Goal: Task Accomplishment & Management: Use online tool/utility

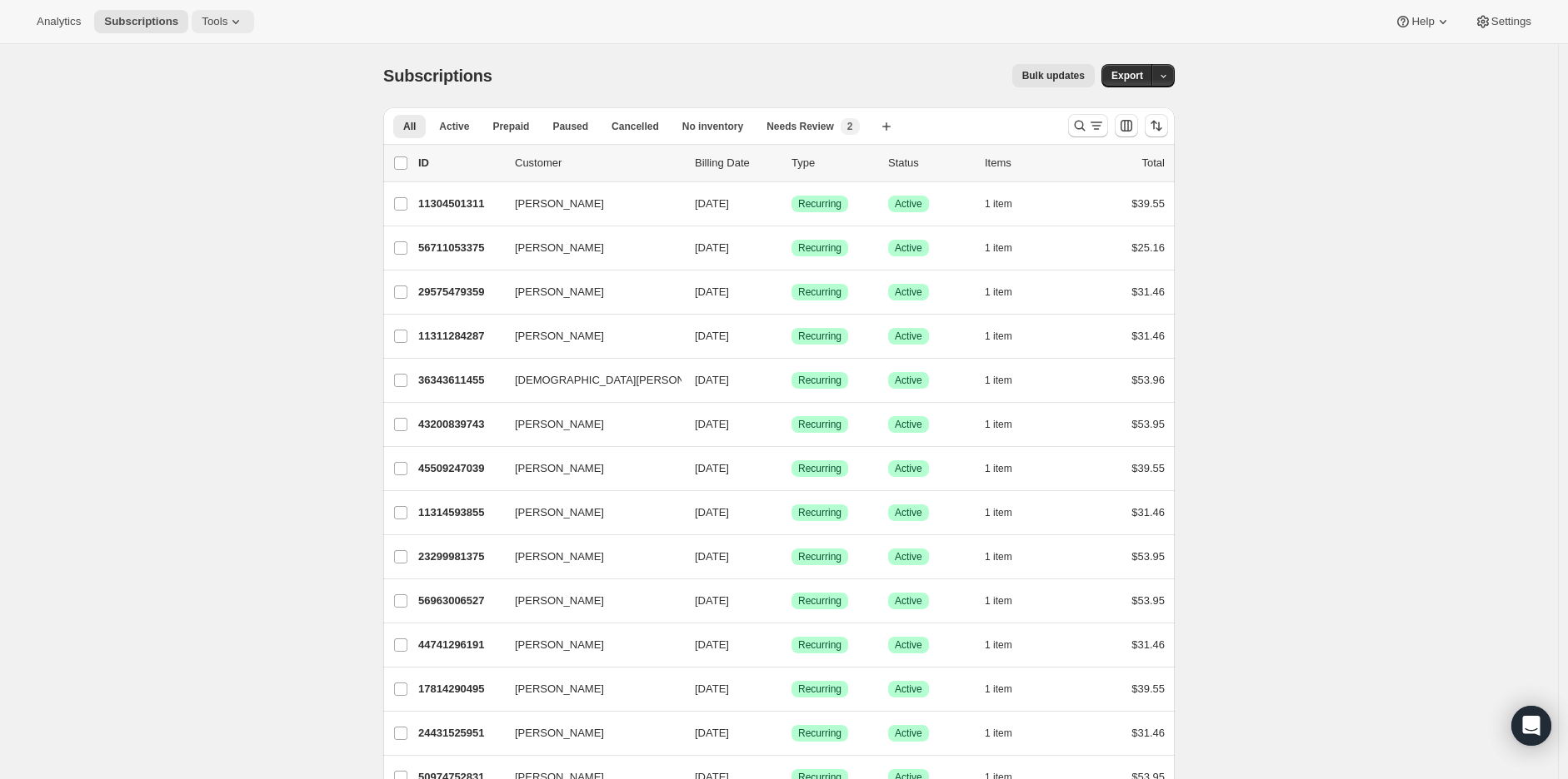
click at [191, 12] on button "Tools" at bounding box center [223, 21] width 63 height 23
click at [203, 109] on span "Bundles" at bounding box center [227, 113] width 148 height 17
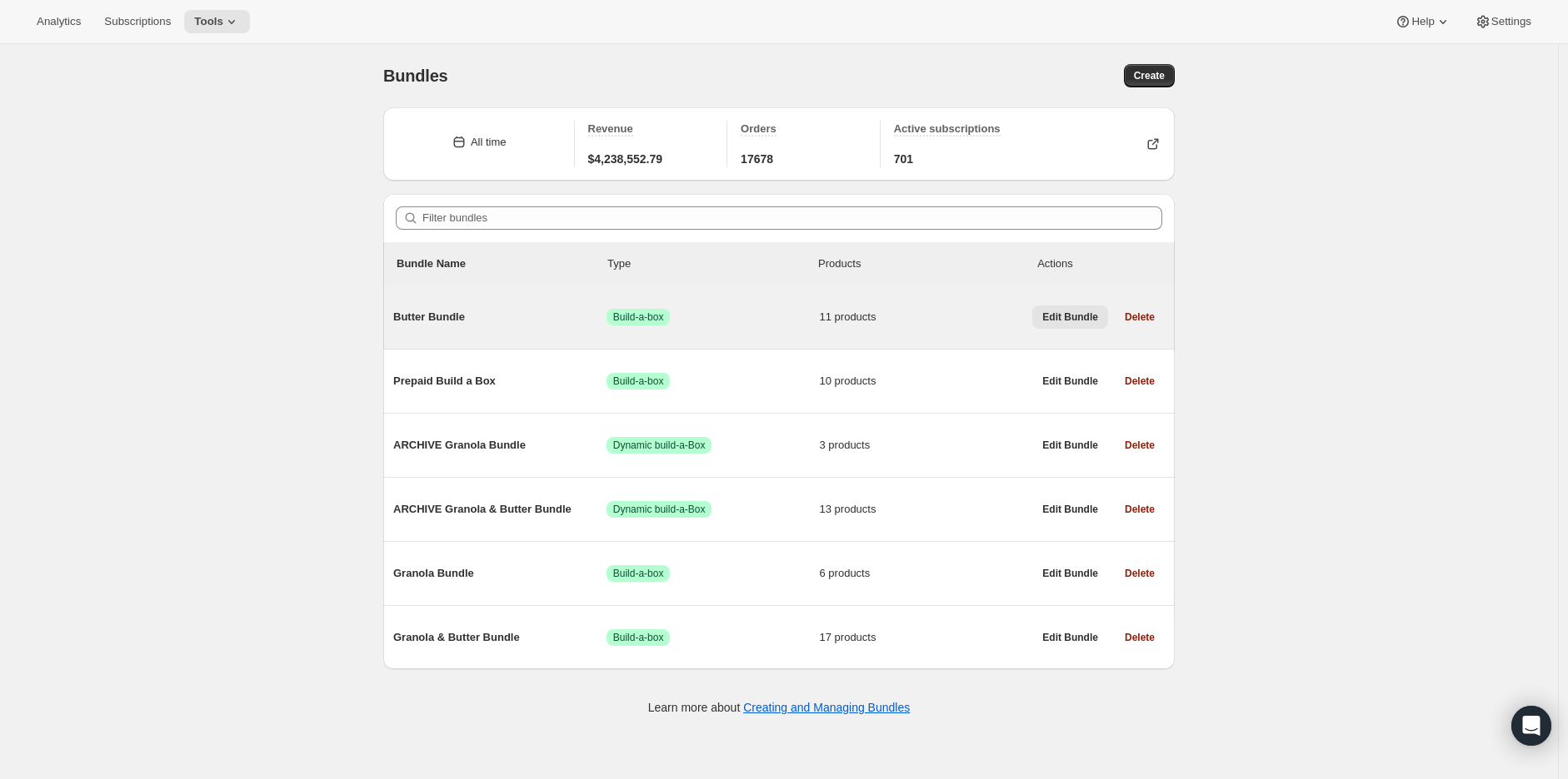
click at [1067, 317] on span "Edit Bundle" at bounding box center [1069, 317] width 55 height 13
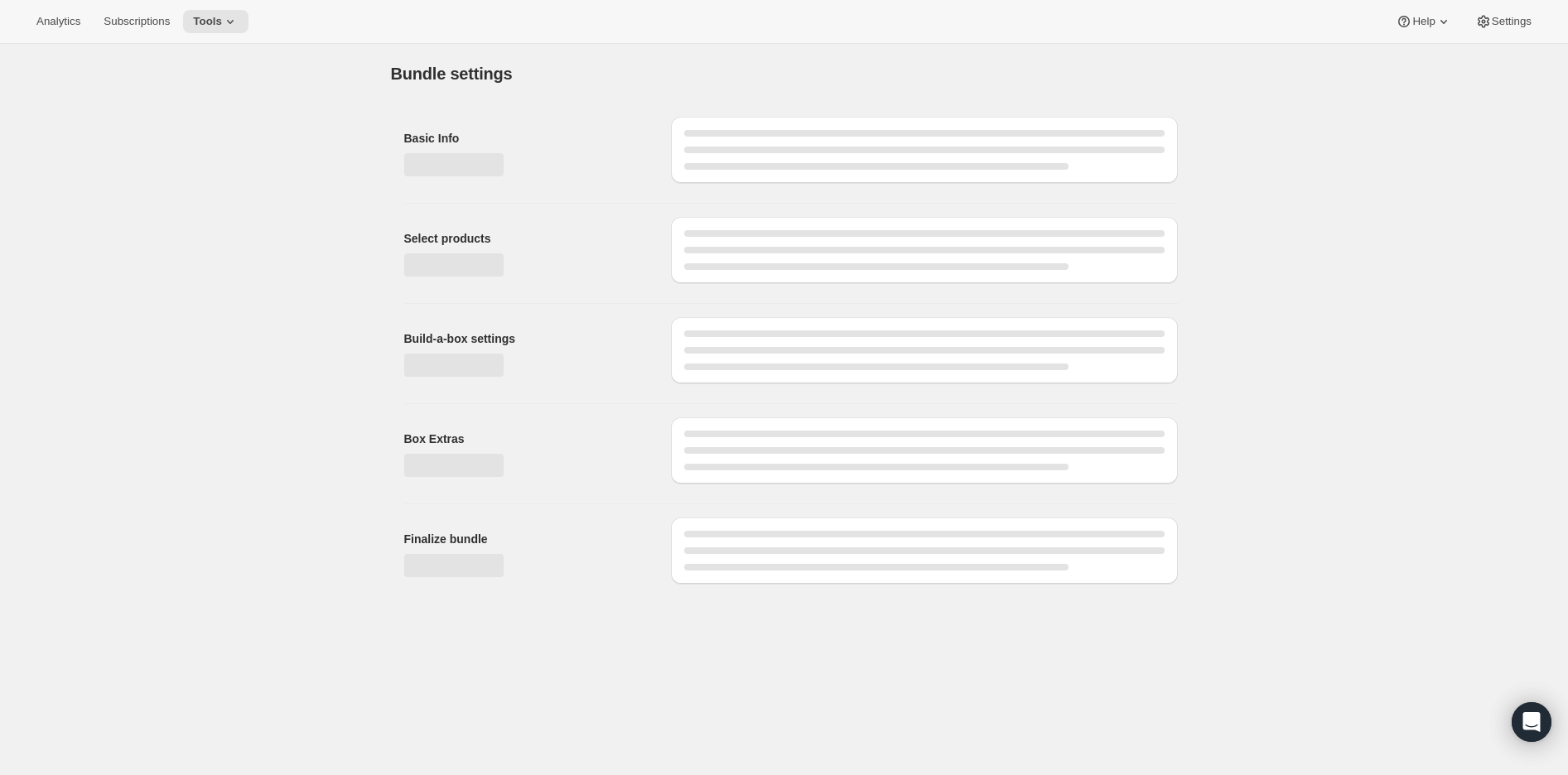
type input "Butter Bundle"
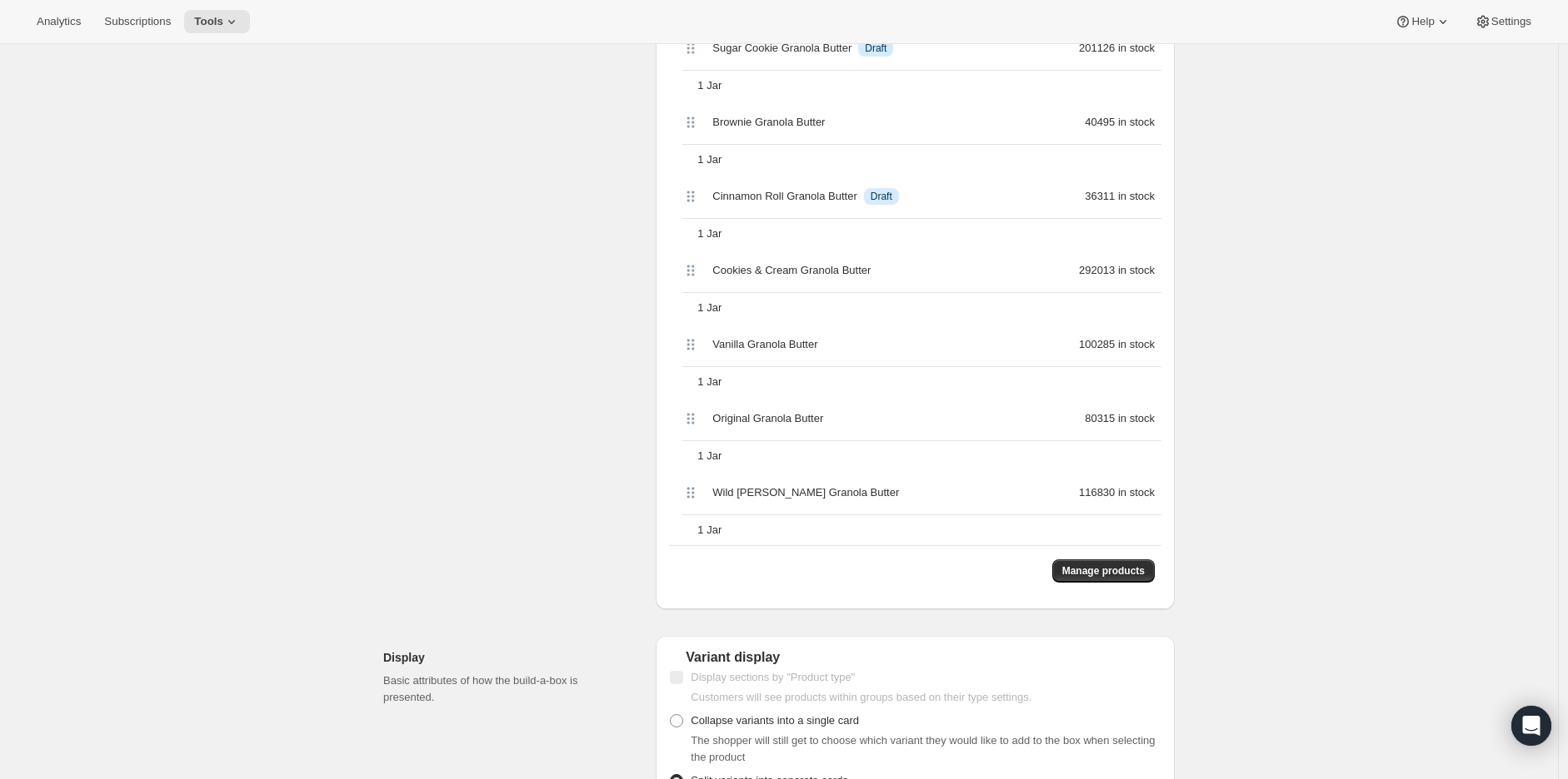
scroll to position [1203, 0]
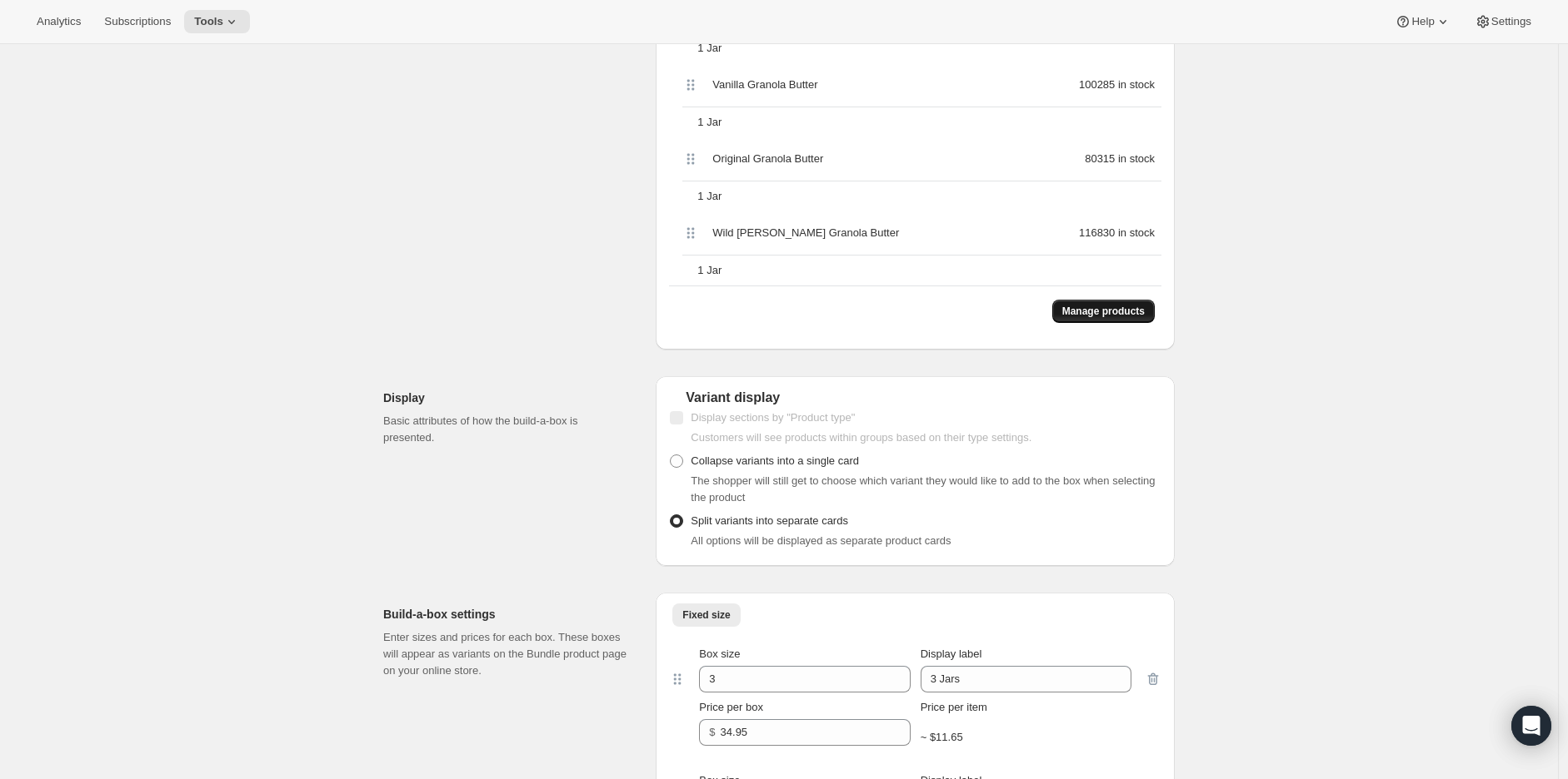
click at [1093, 317] on span "Manage products" at bounding box center [1103, 311] width 82 height 13
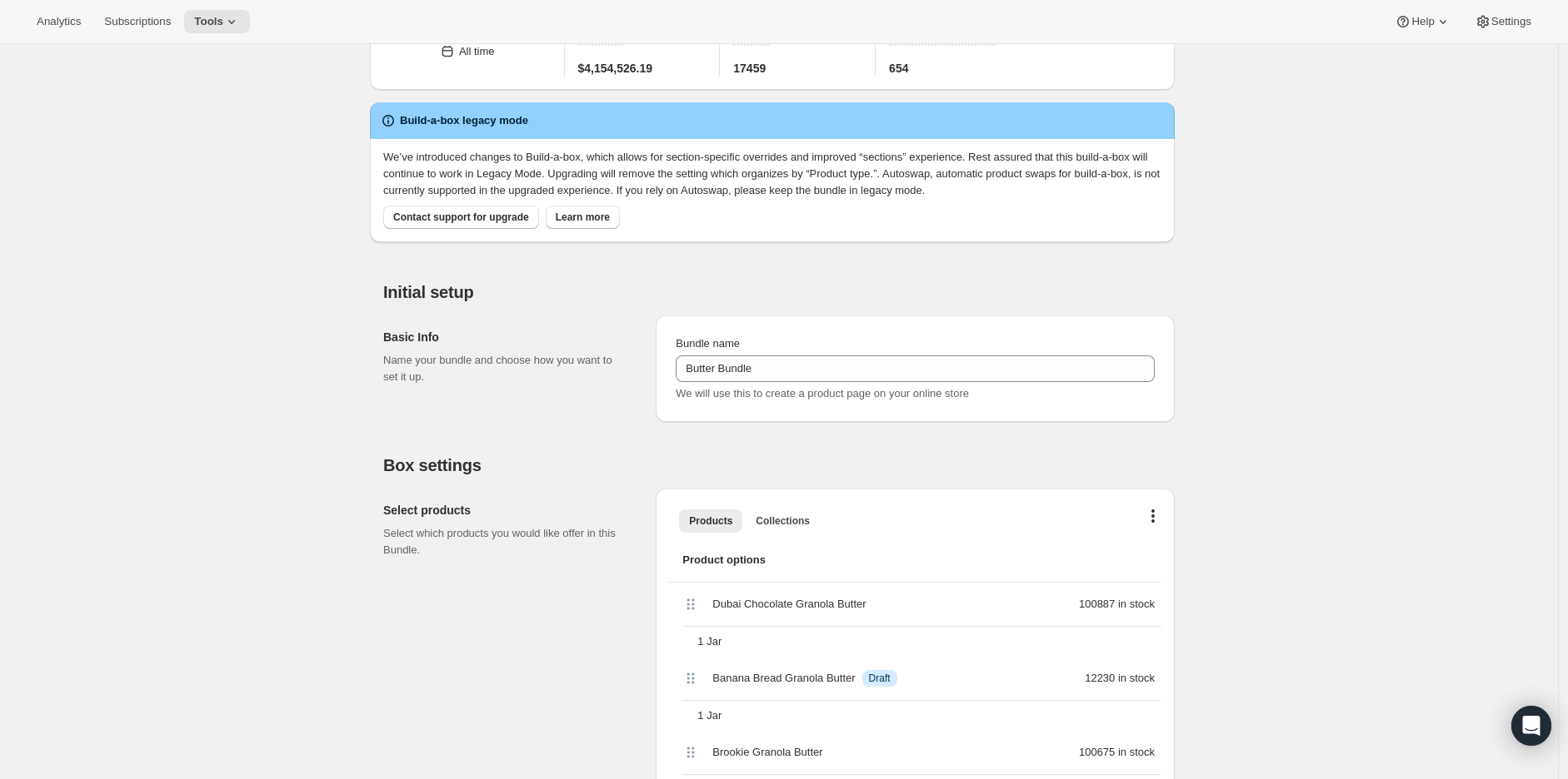
scroll to position [0, 0]
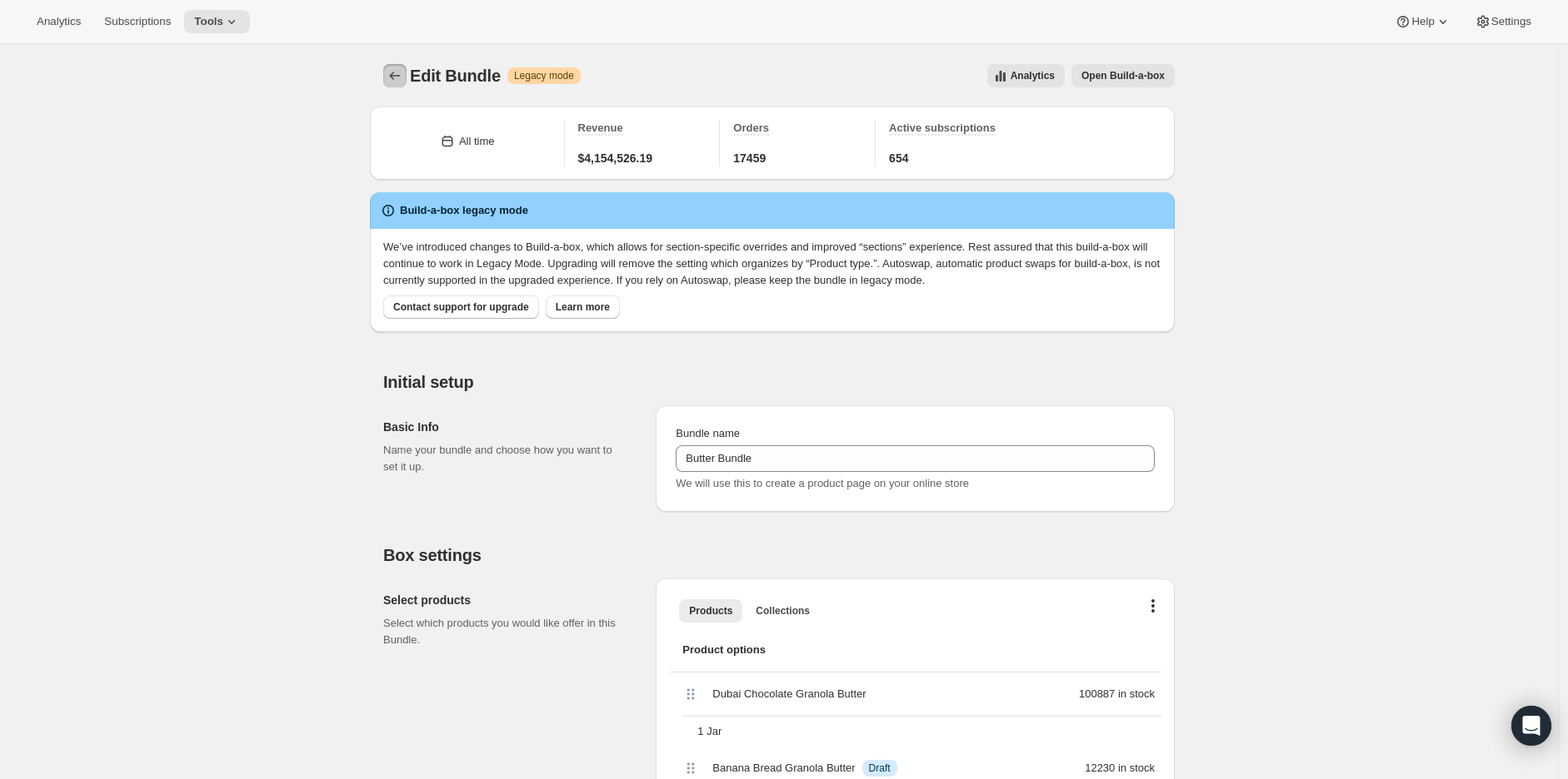
drag, startPoint x: 401, startPoint y: 74, endPoint x: 1236, endPoint y: 436, distance: 910.1
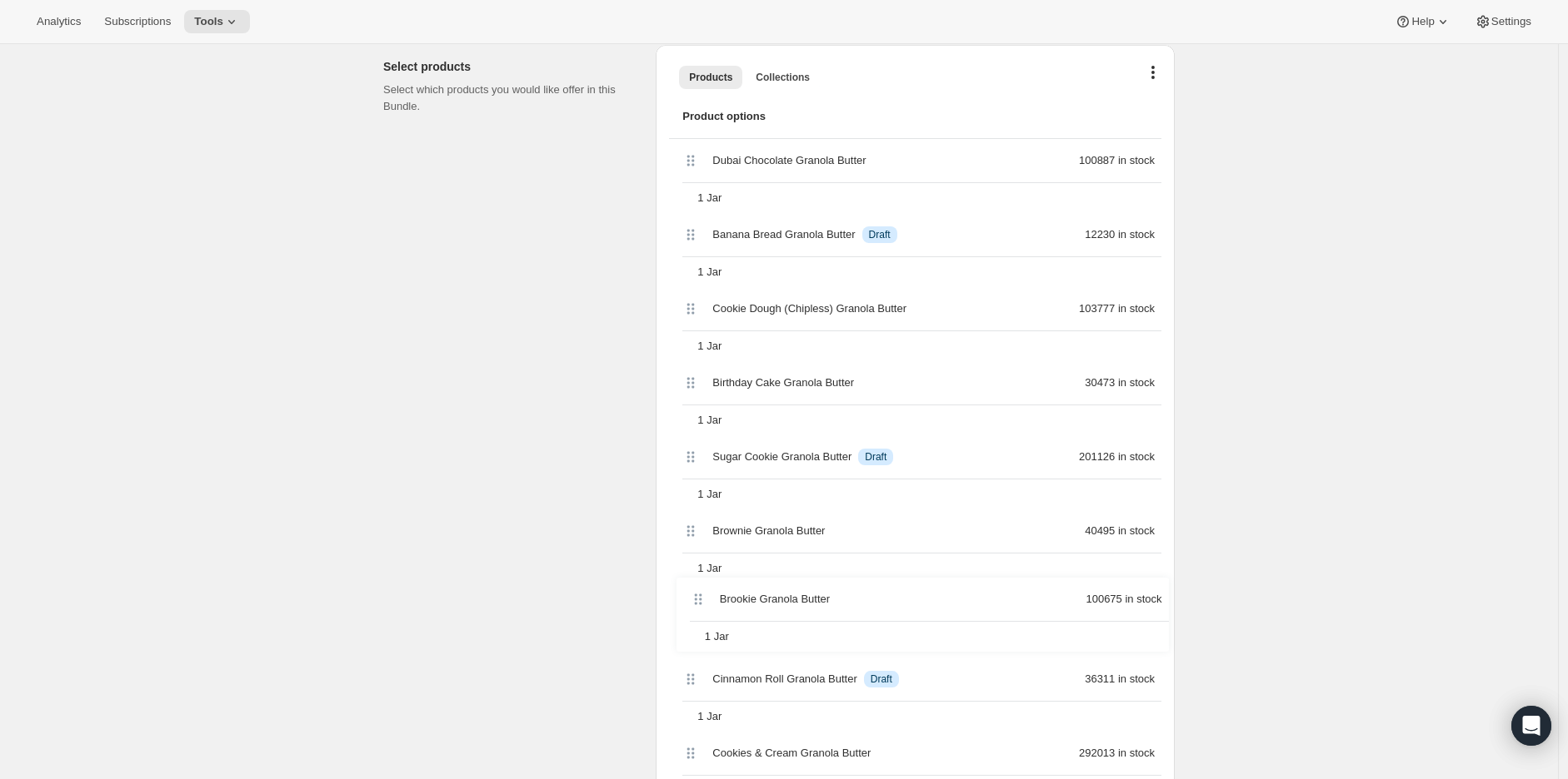
scroll to position [535, 0]
drag, startPoint x: 690, startPoint y: 570, endPoint x: 689, endPoint y: 528, distance: 42.0
click at [689, 528] on div "Dubai Chocolate Granola Butter 100887 in stock 1 Jar Banana Bread Granola Butte…" at bounding box center [914, 581] width 492 height 889
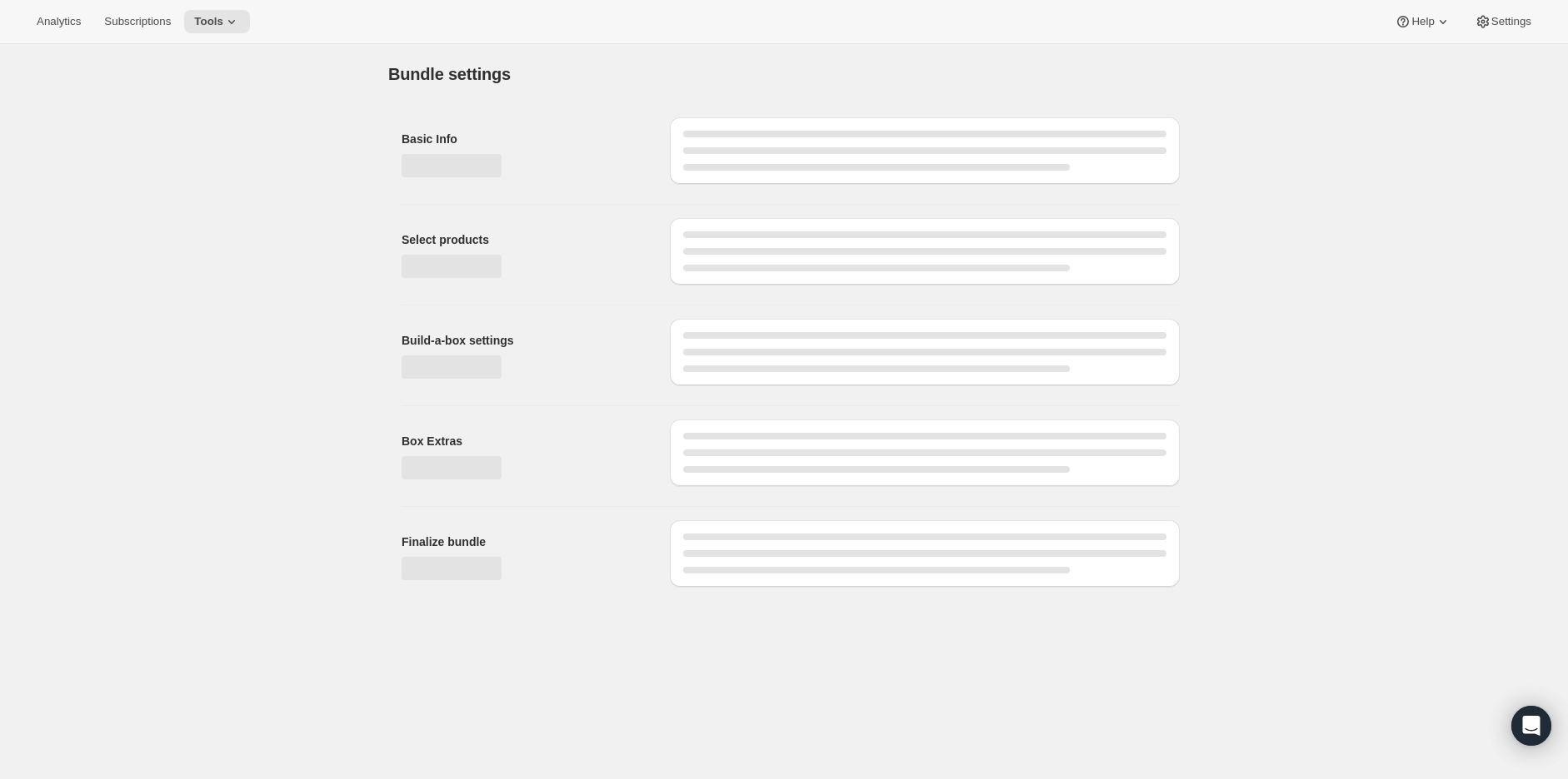
scroll to position [0, 0]
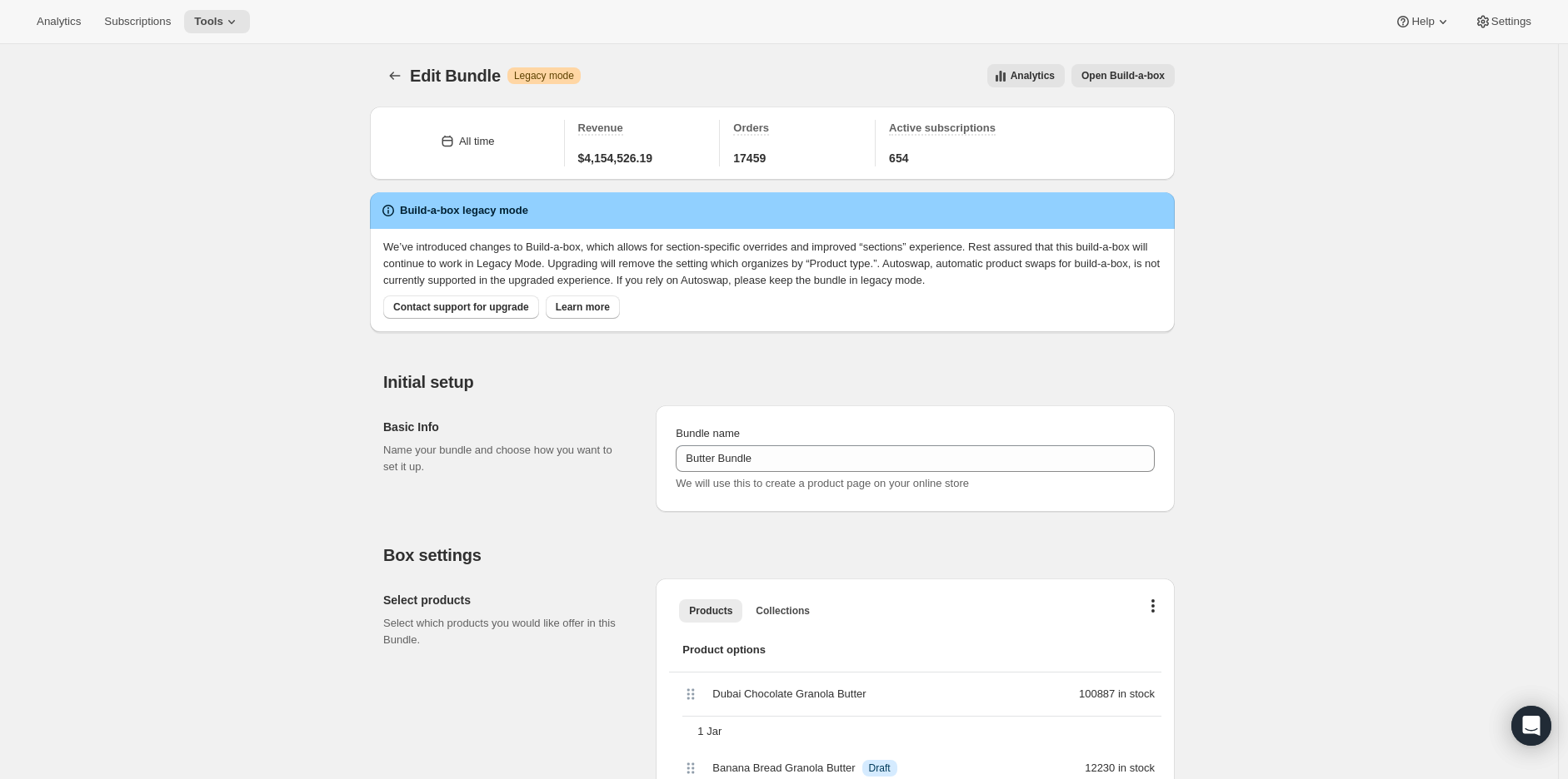
click at [898, 324] on div "We’ve introduced changes to Build-a-box, which allows for section-specific over…" at bounding box center [772, 281] width 804 height 103
click at [231, 24] on icon at bounding box center [232, 21] width 17 height 17
click at [223, 105] on span "Bundles" at bounding box center [225, 113] width 148 height 17
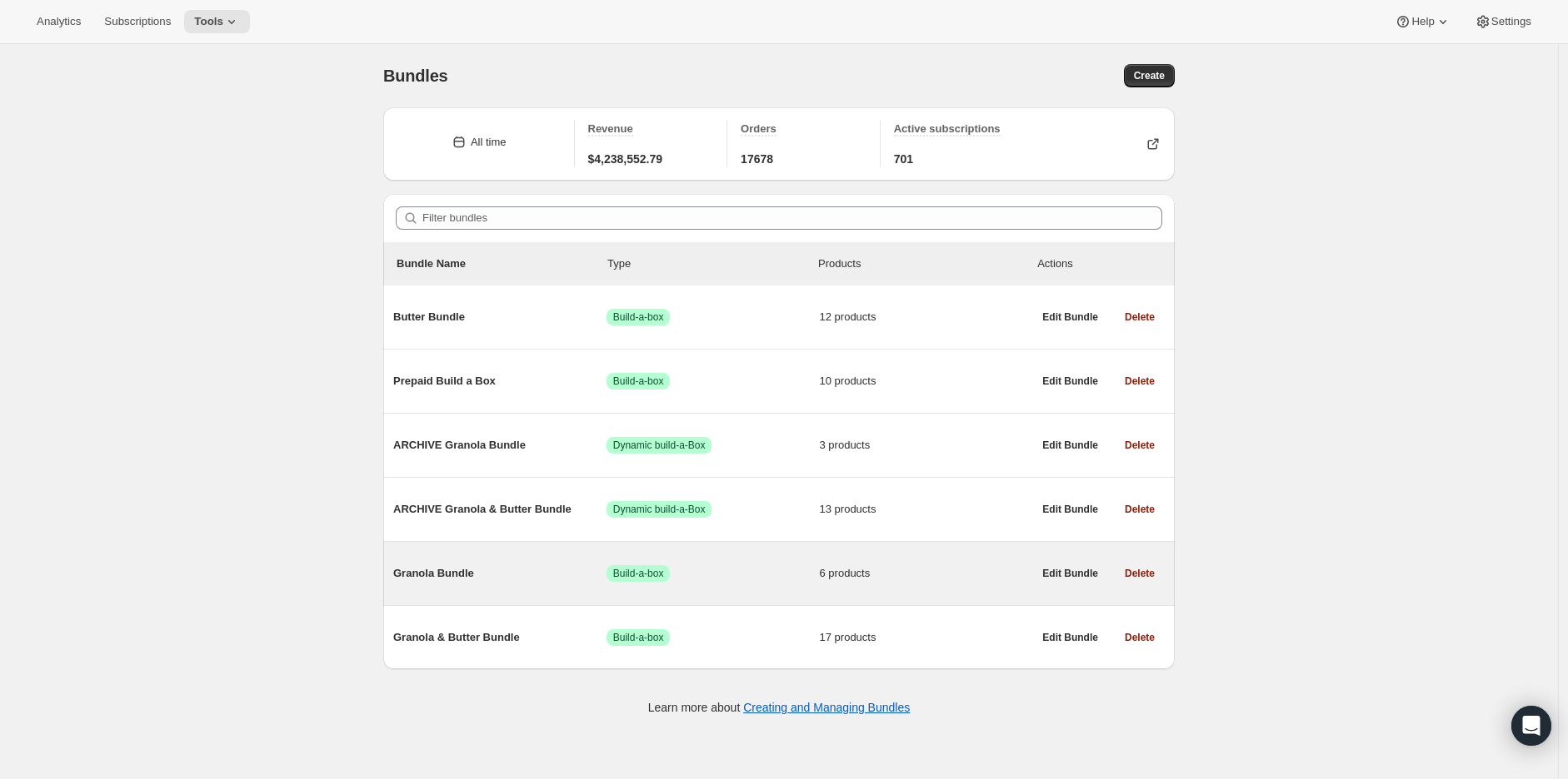
click at [467, 582] on div "Granola Bundle Success Build-a-box 6 products" at bounding box center [713, 573] width 639 height 17
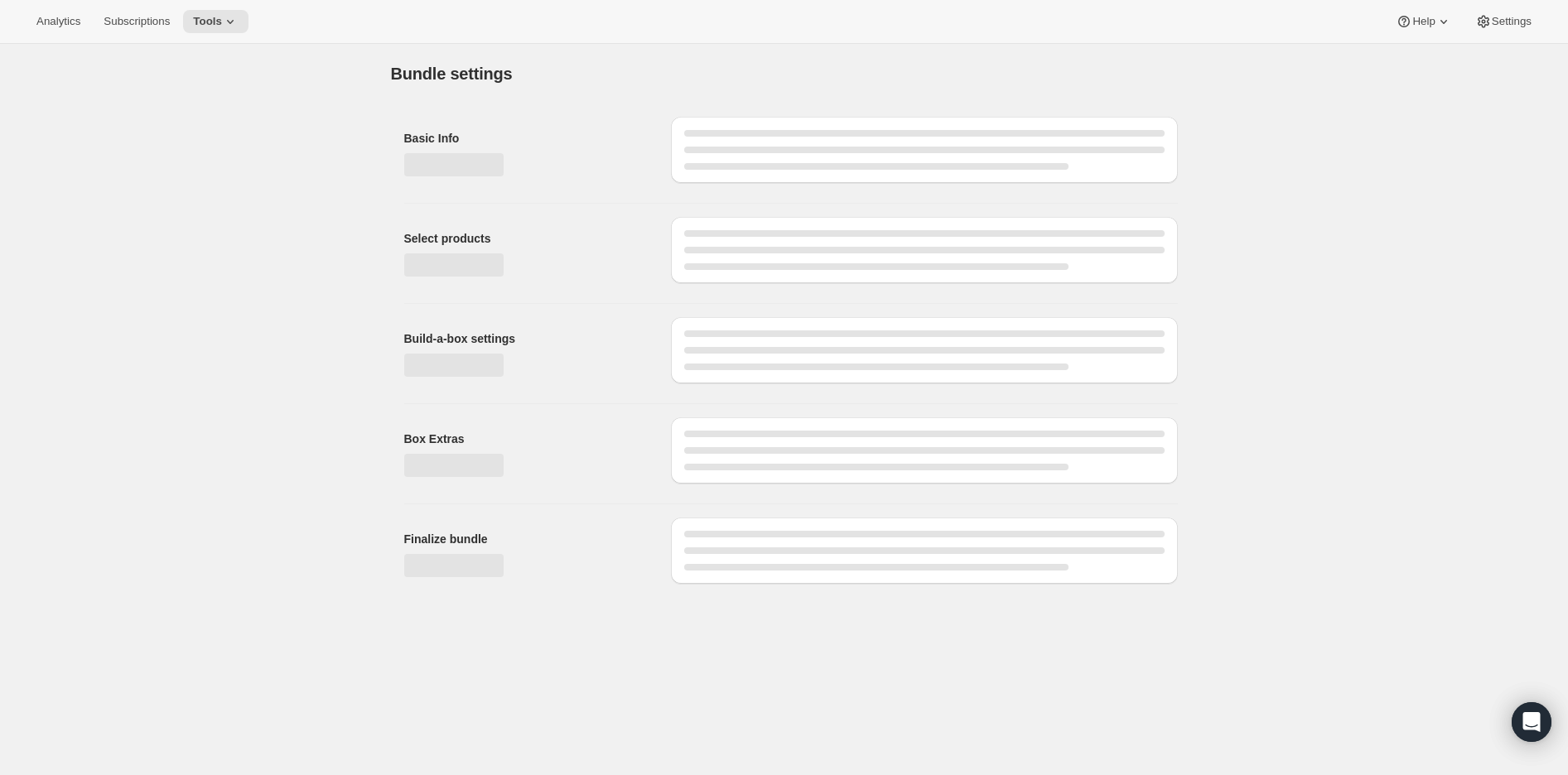
type input "Granola Bundle"
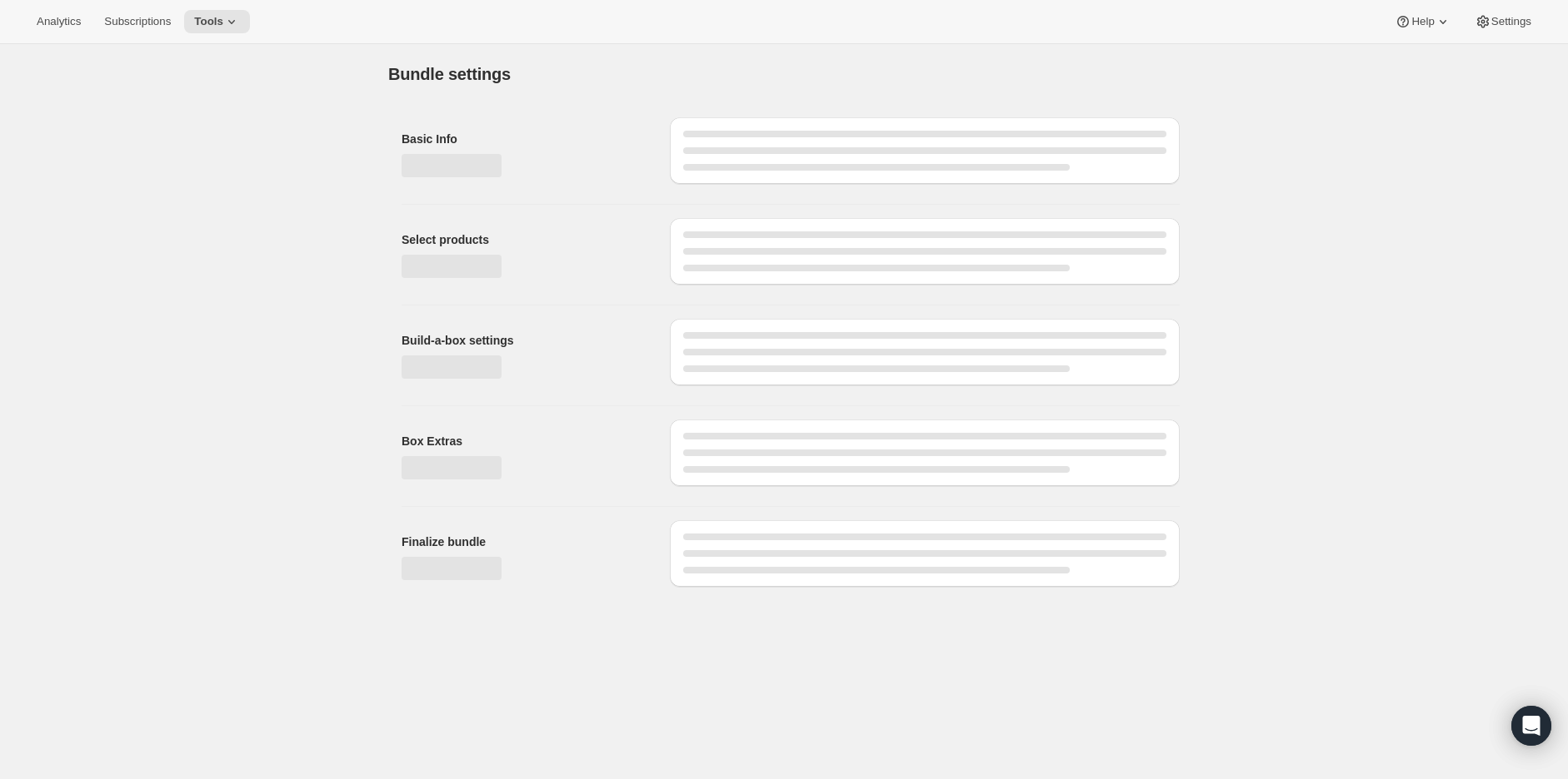
click at [0, 0] on div "Select products Select which products you would like offer in this Bundle." at bounding box center [0, 0] width 0 height 0
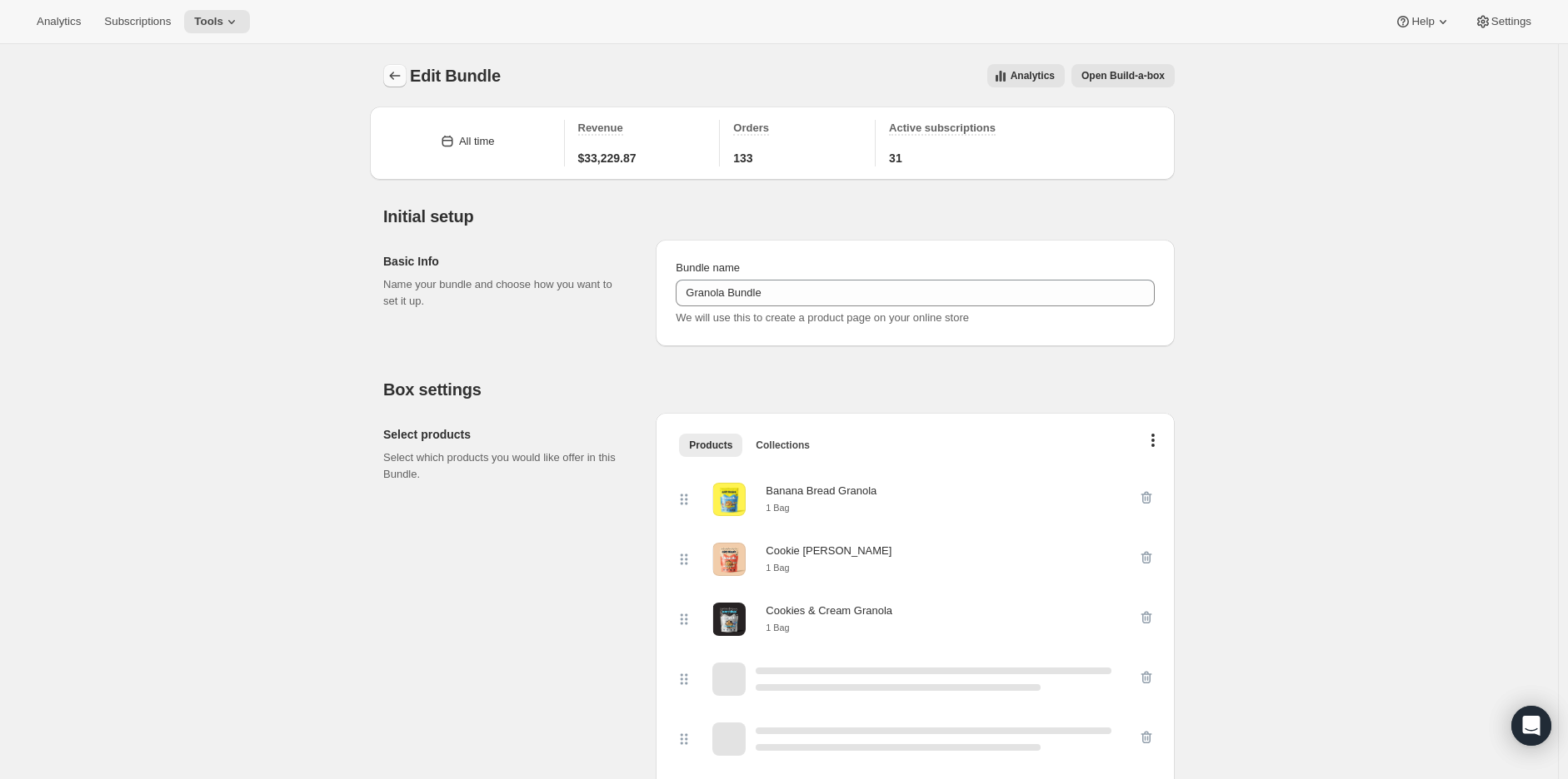
click at [404, 80] on icon "Bundles" at bounding box center [395, 76] width 17 height 17
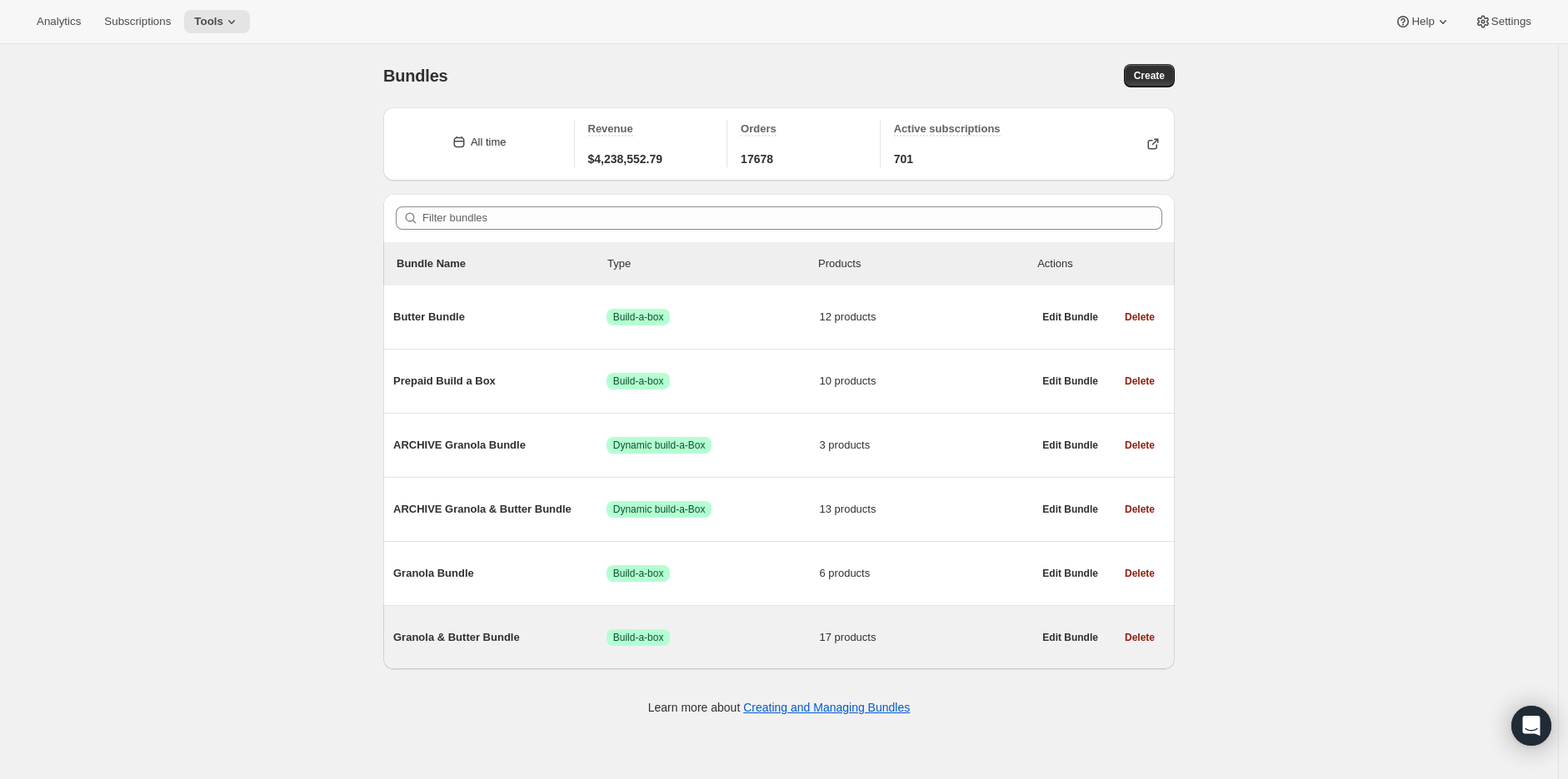
click at [502, 642] on span "Granola & Butter Bundle" at bounding box center [500, 638] width 213 height 17
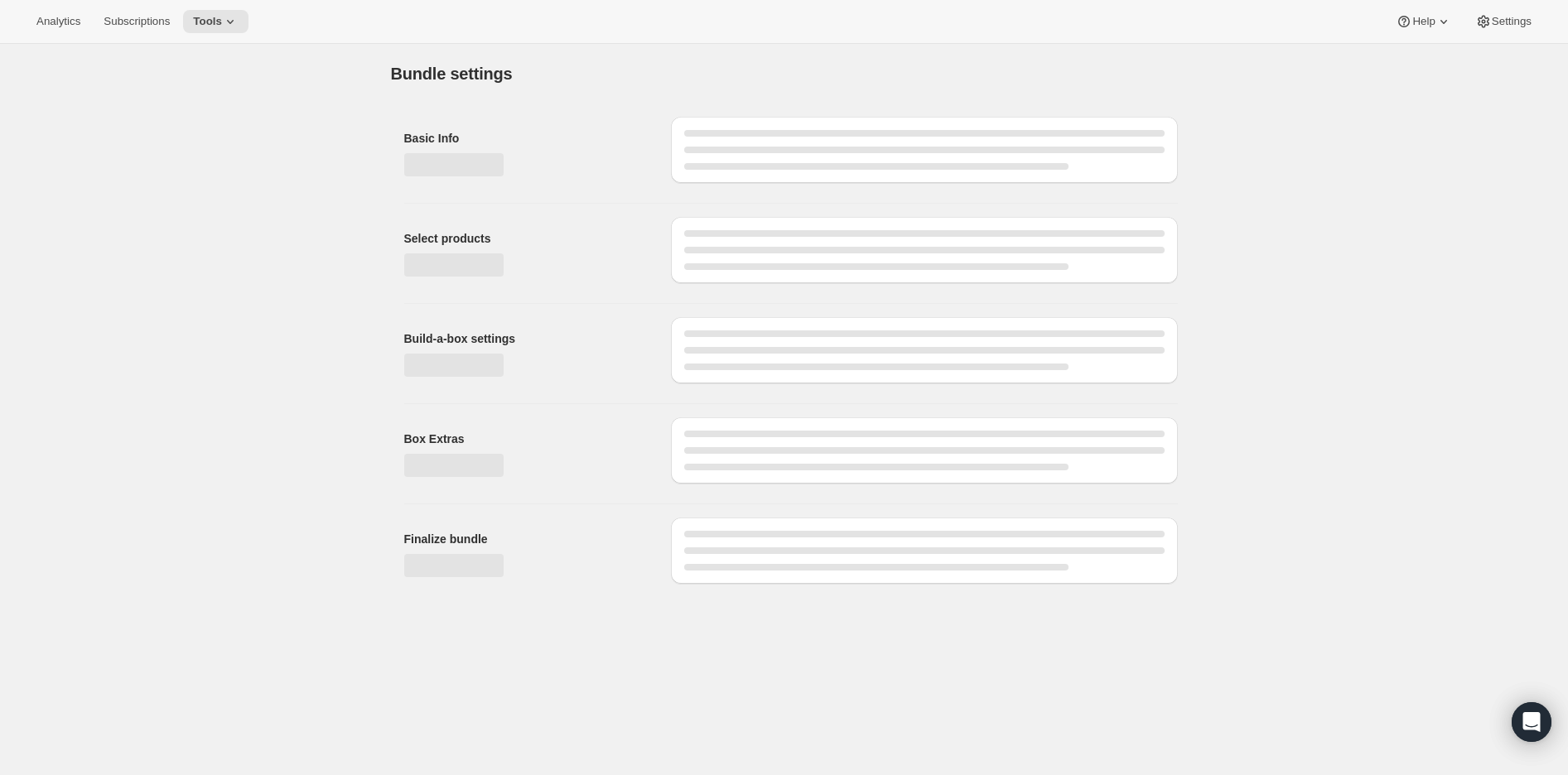
type input "Granola & Butter Bundle"
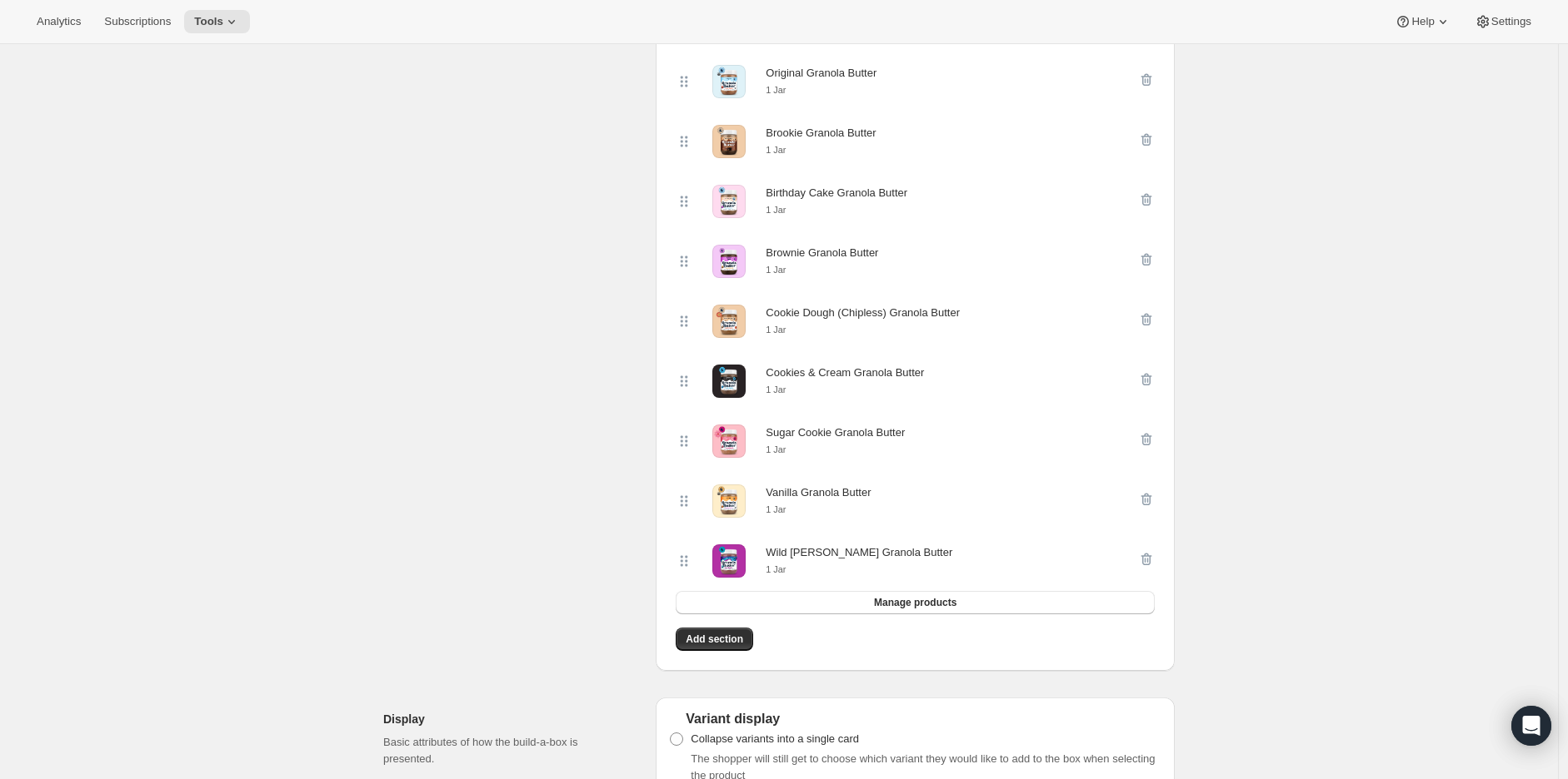
scroll to position [1017, 0]
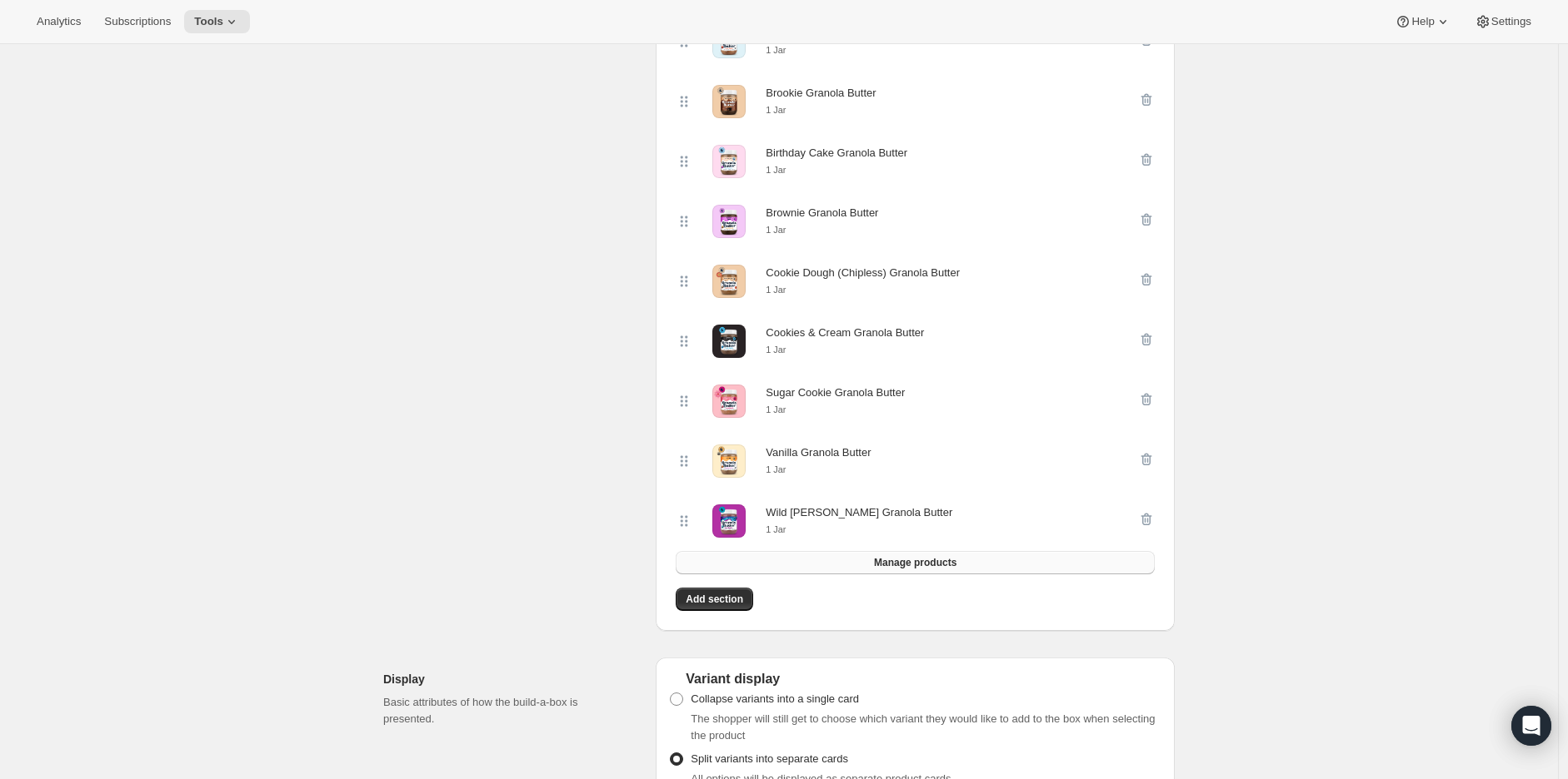
click at [905, 569] on span "Manage products" at bounding box center [914, 563] width 82 height 13
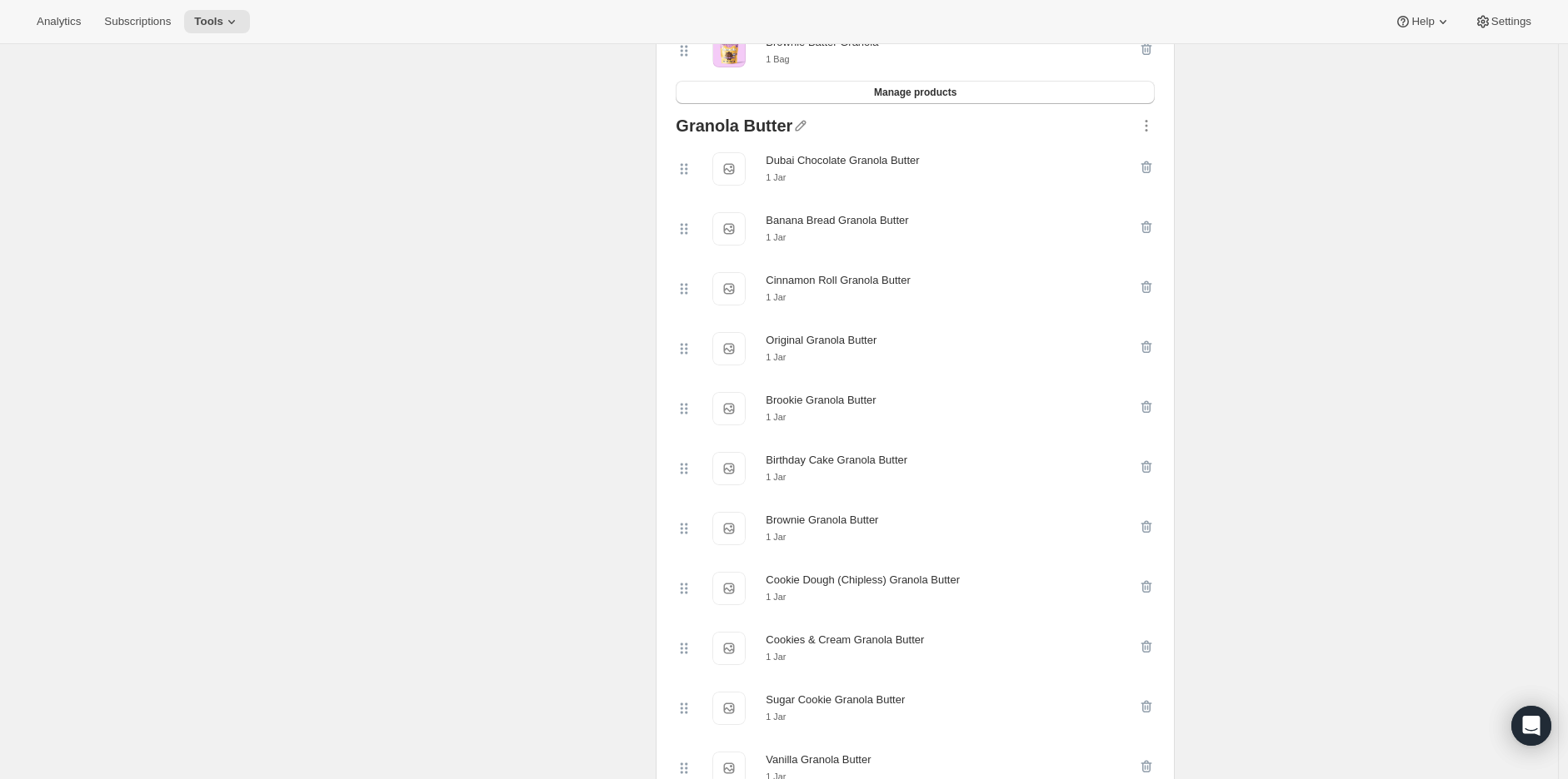
scroll to position [739, 0]
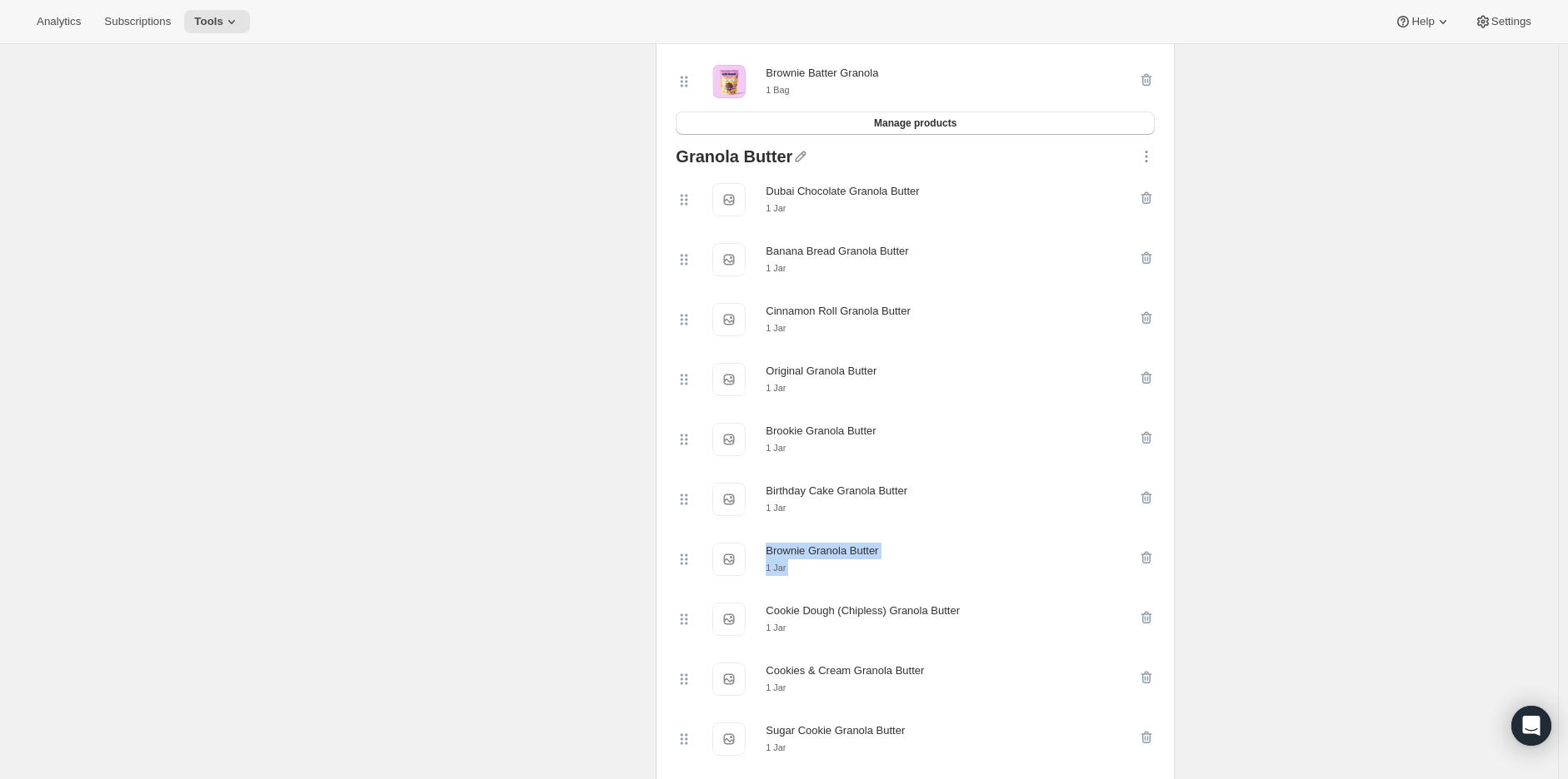
drag, startPoint x: 679, startPoint y: 629, endPoint x: 694, endPoint y: 598, distance: 34.4
click at [694, 588] on div "Granola Butter Dubai Chocolate Granola Butter [GEOGRAPHIC_DATA] Chocolate Grano…" at bounding box center [914, 530] width 492 height 778
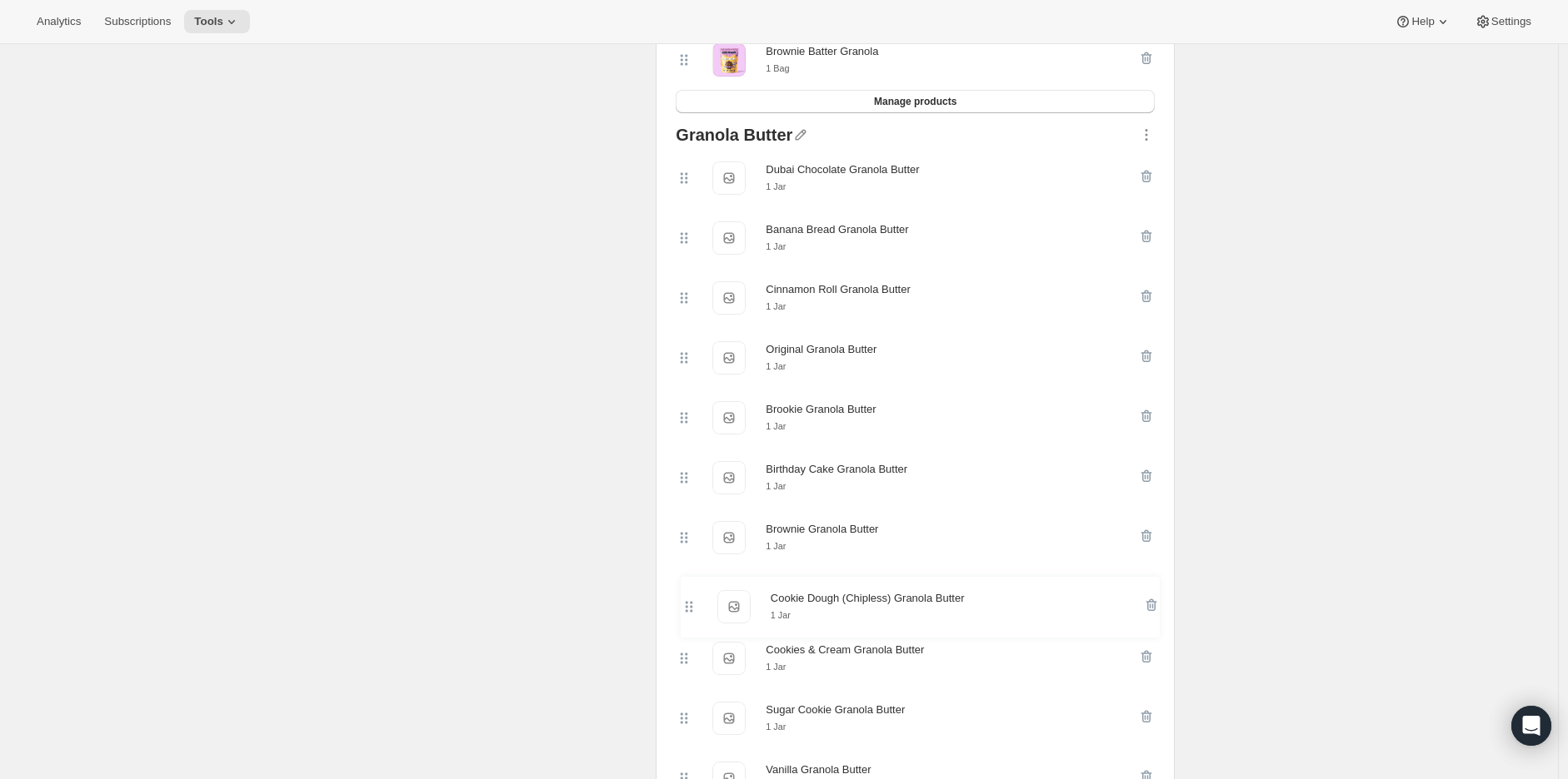
scroll to position [764, 0]
drag, startPoint x: 684, startPoint y: 632, endPoint x: 681, endPoint y: 251, distance: 381.0
click at [681, 251] on div "Dubai Chocolate Granola Butter Dubai Chocolate Granola Butter 1 Jar Banana Brea…" at bounding box center [915, 505] width 479 height 720
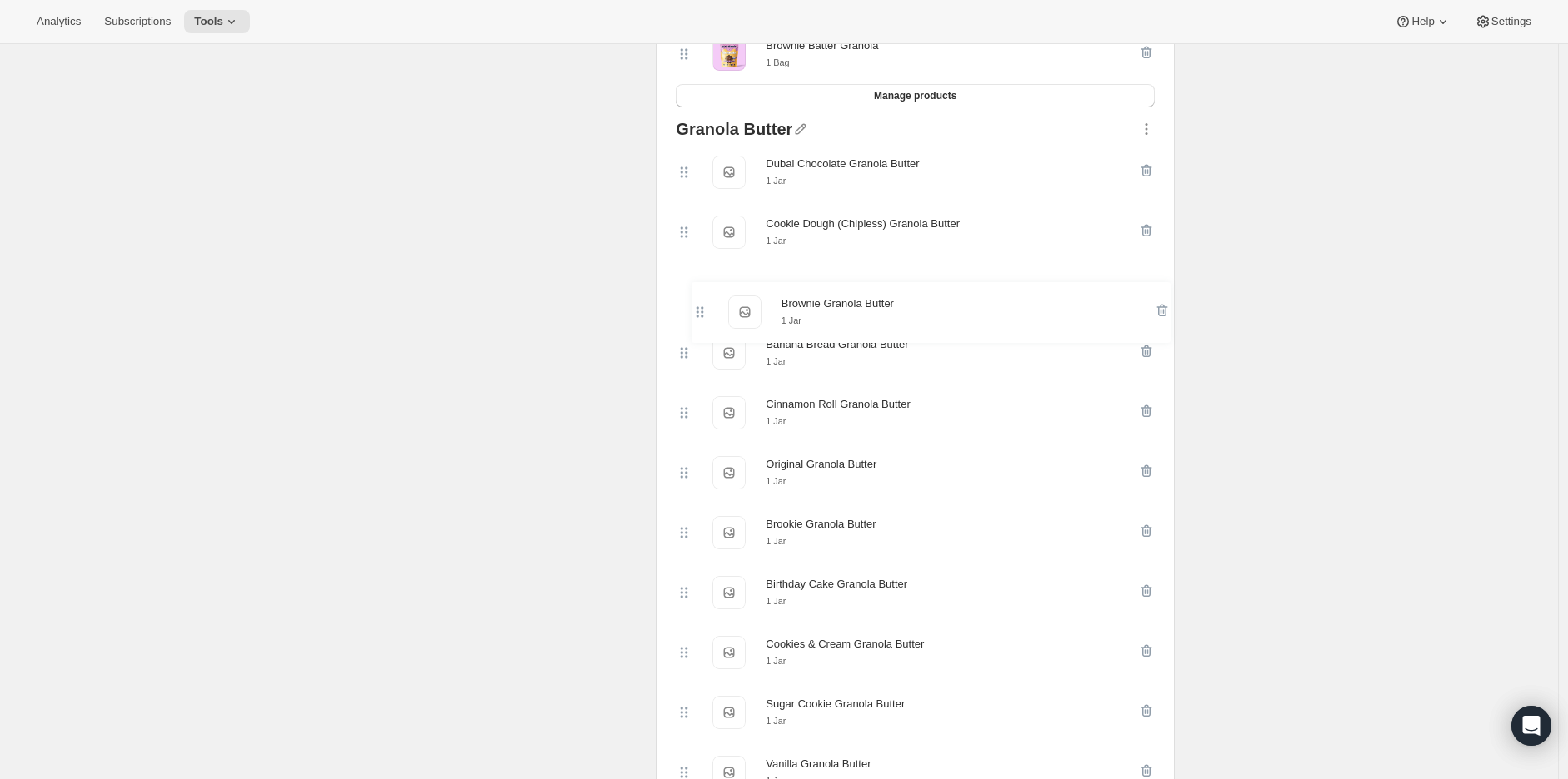
drag, startPoint x: 686, startPoint y: 606, endPoint x: 698, endPoint y: 307, distance: 299.2
click at [698, 307] on div "Dubai Chocolate Granola Butter Dubai Chocolate Granola Butter 1 Jar Cookie Doug…" at bounding box center [915, 502] width 479 height 720
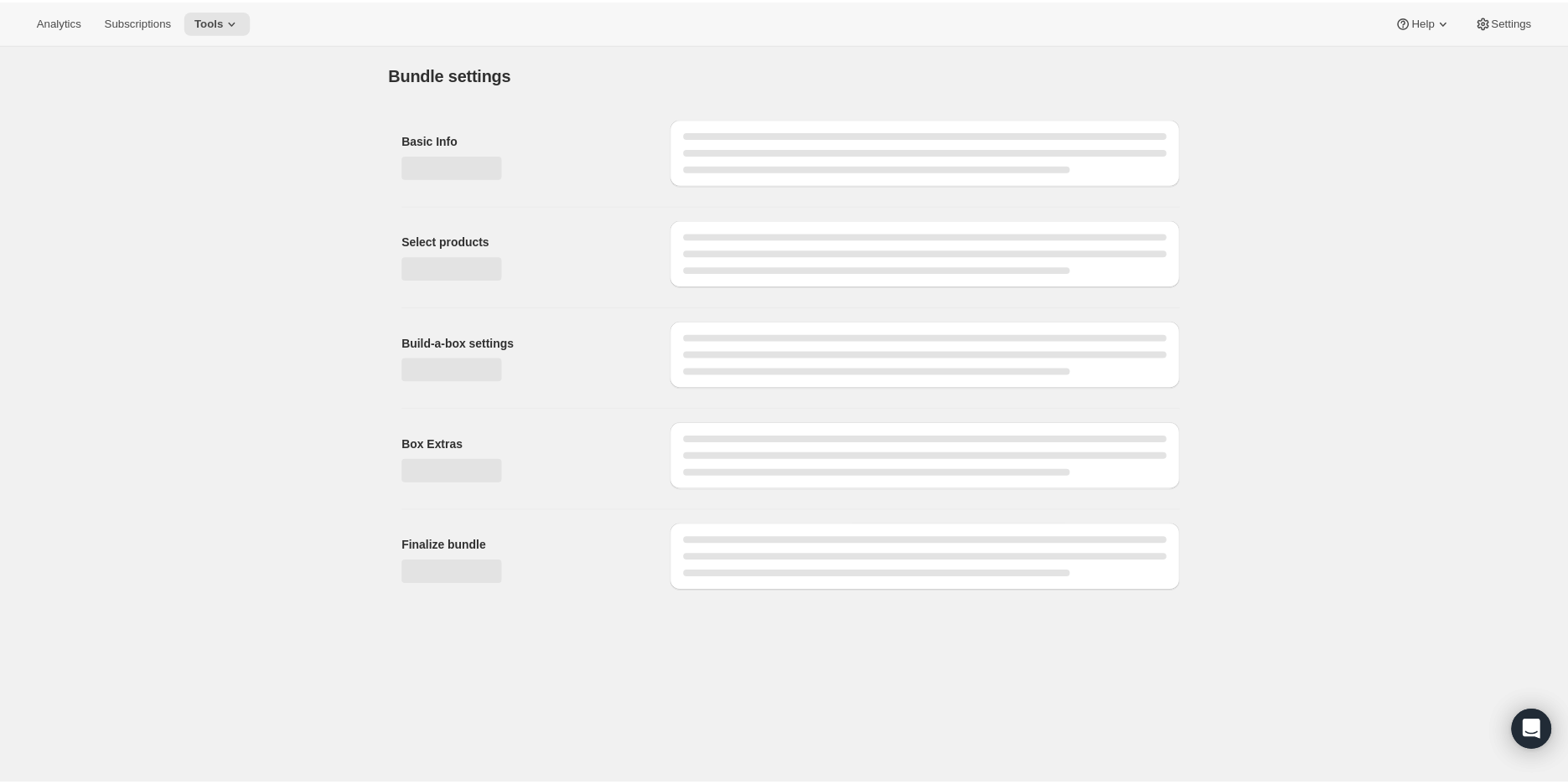
scroll to position [0, 0]
